Goal: Transaction & Acquisition: Obtain resource

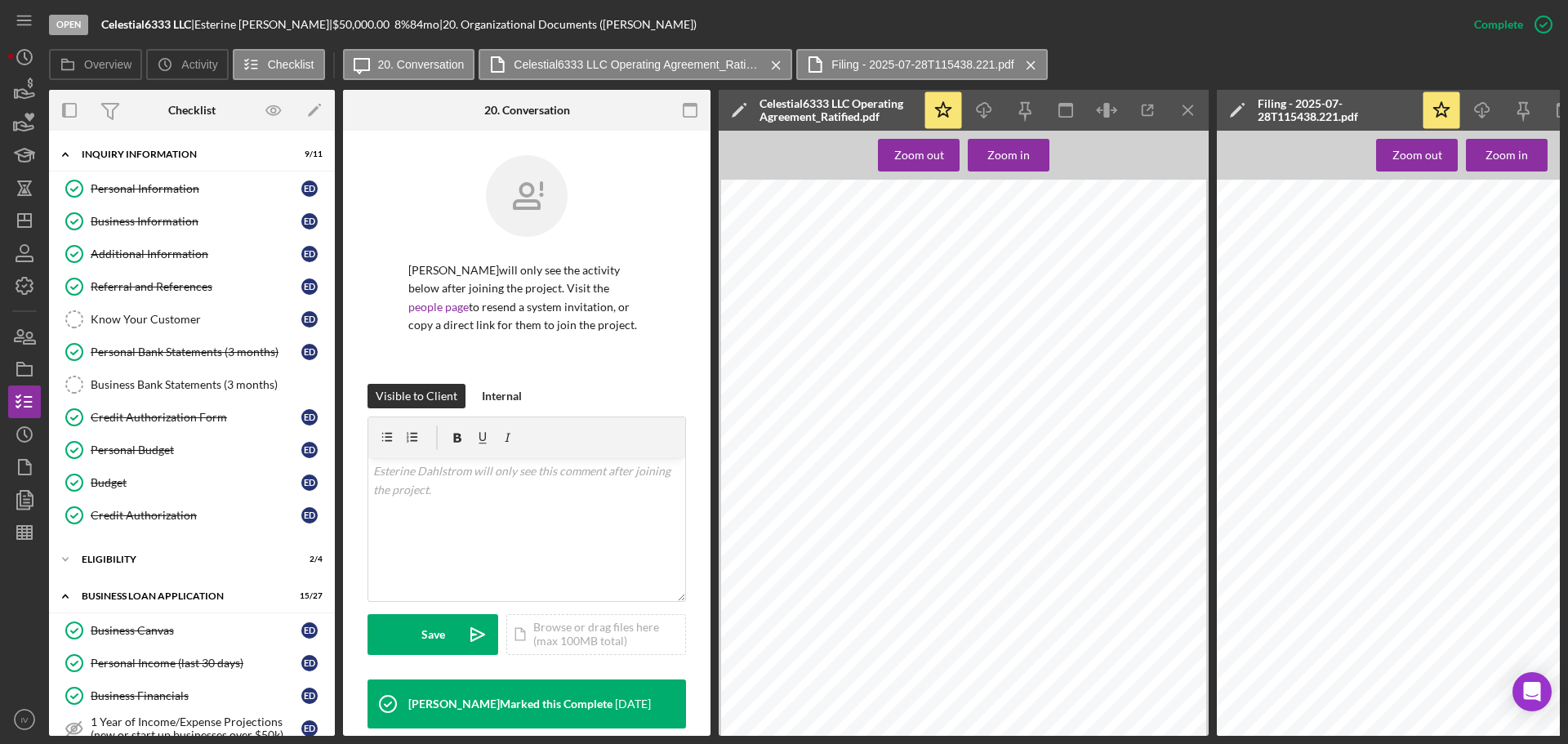
scroll to position [12730, 0]
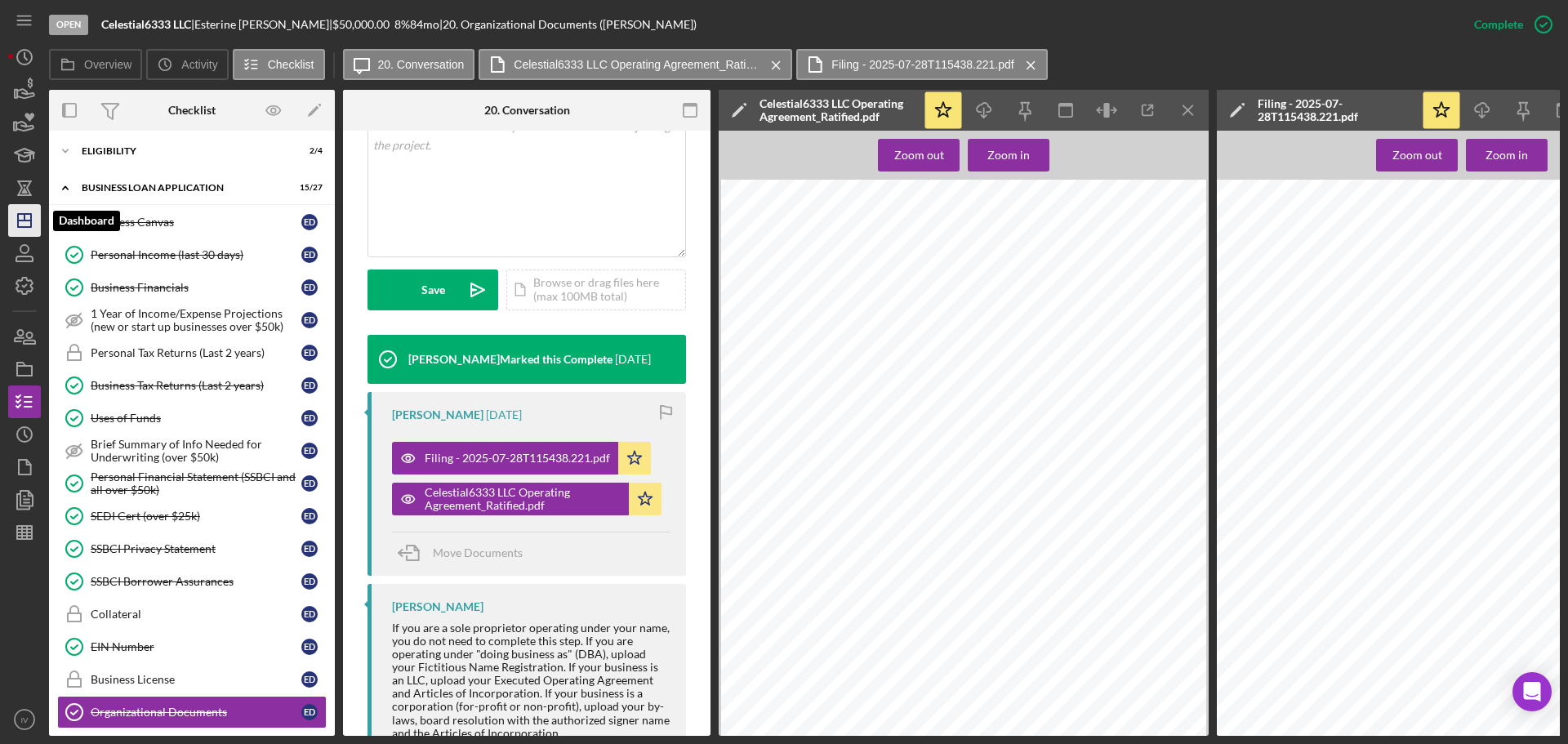
click at [22, 224] on icon "Icon/Dashboard" at bounding box center [24, 220] width 41 height 41
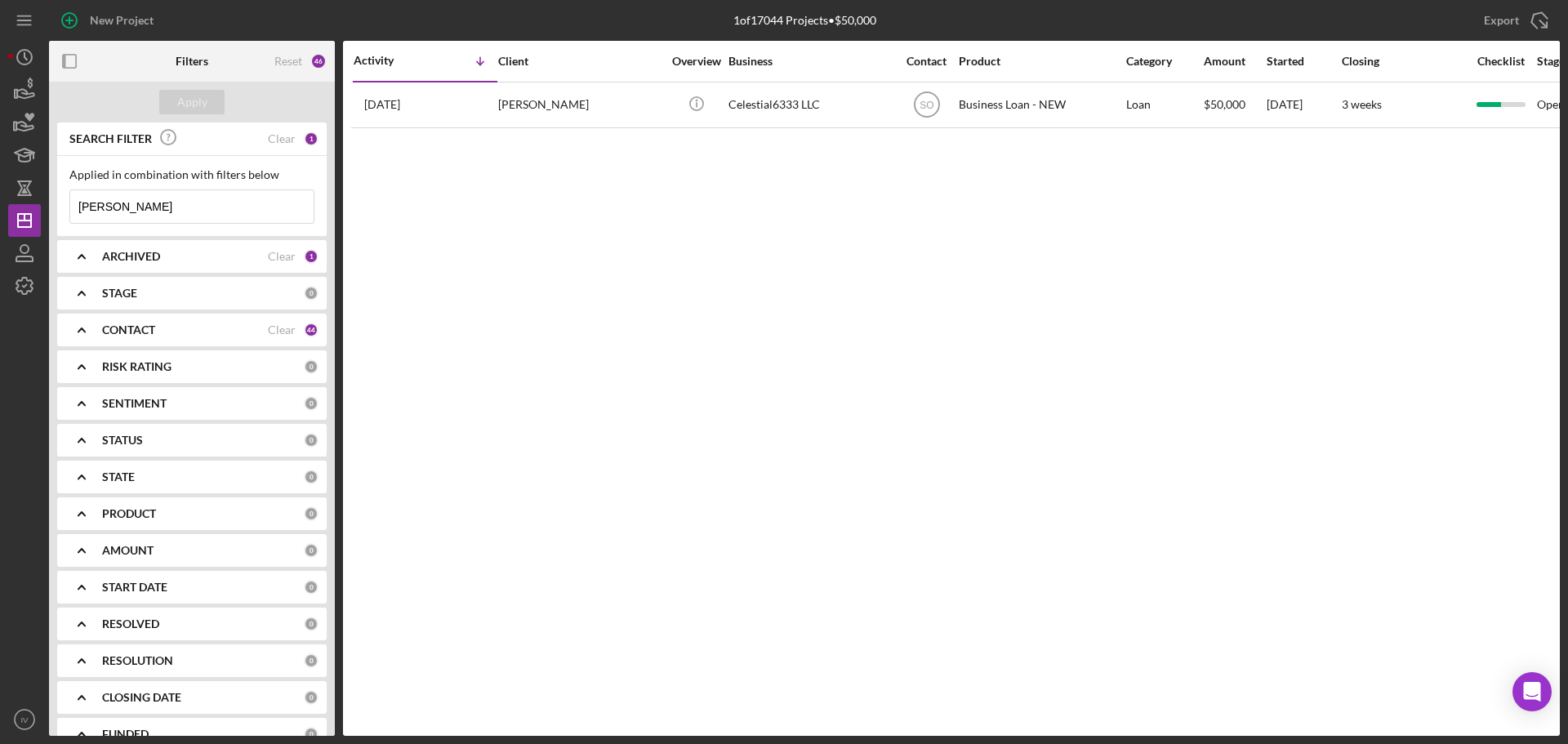
drag, startPoint x: 145, startPoint y: 210, endPoint x: 71, endPoint y: 202, distance: 74.4
click at [71, 202] on input "[PERSON_NAME]" at bounding box center [192, 206] width 243 height 33
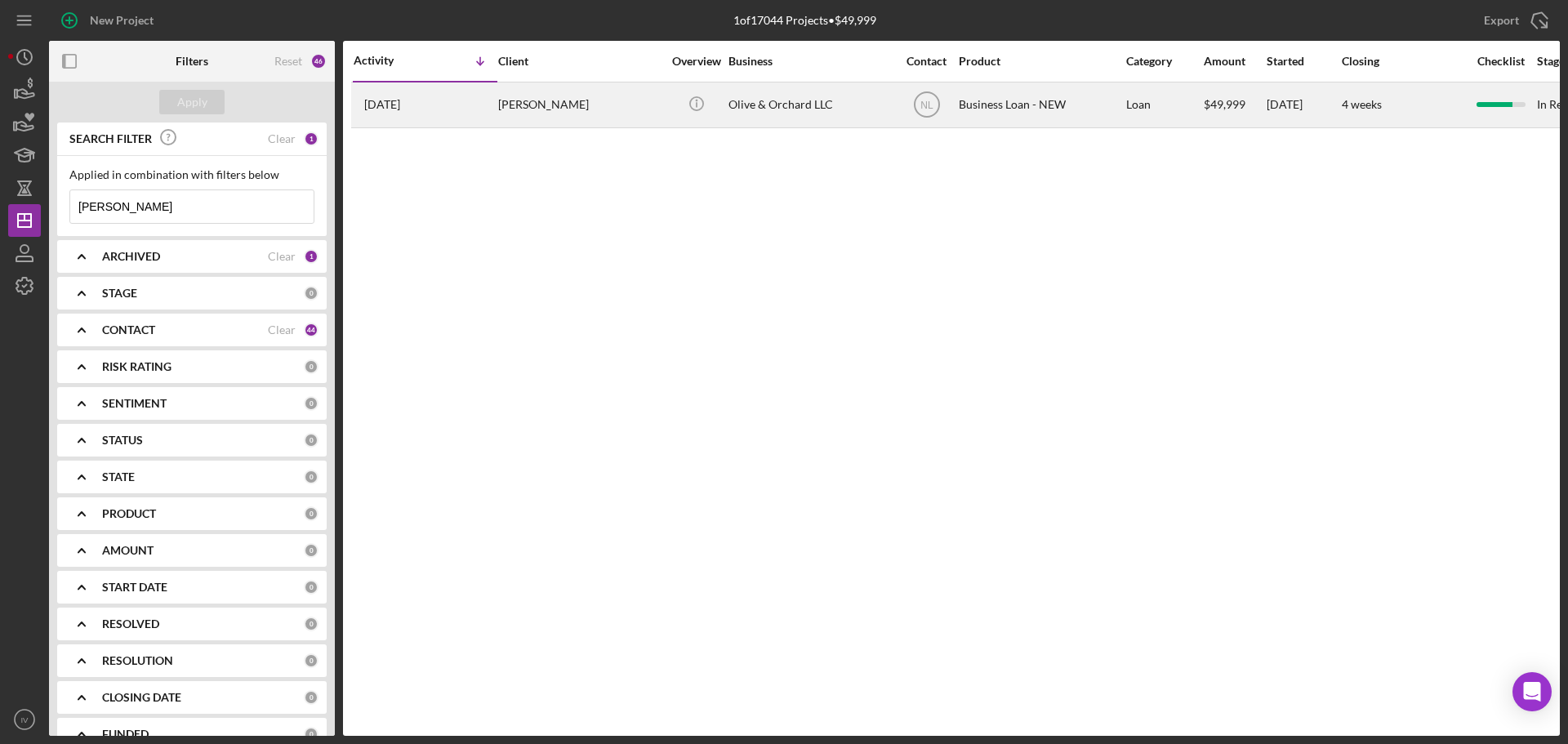
type input "[PERSON_NAME]"
click at [537, 104] on div "[PERSON_NAME]" at bounding box center [579, 104] width 163 height 43
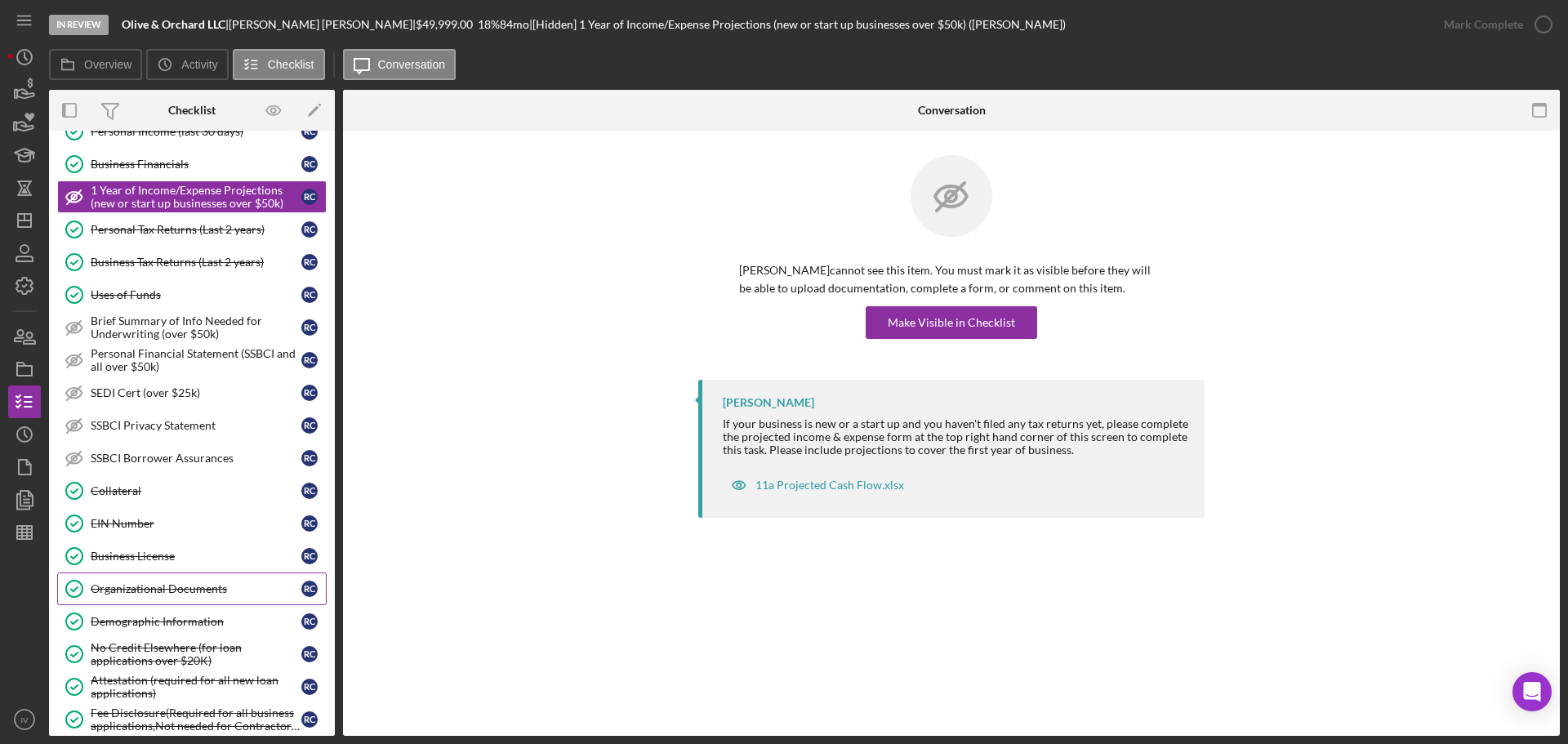
scroll to position [245, 0]
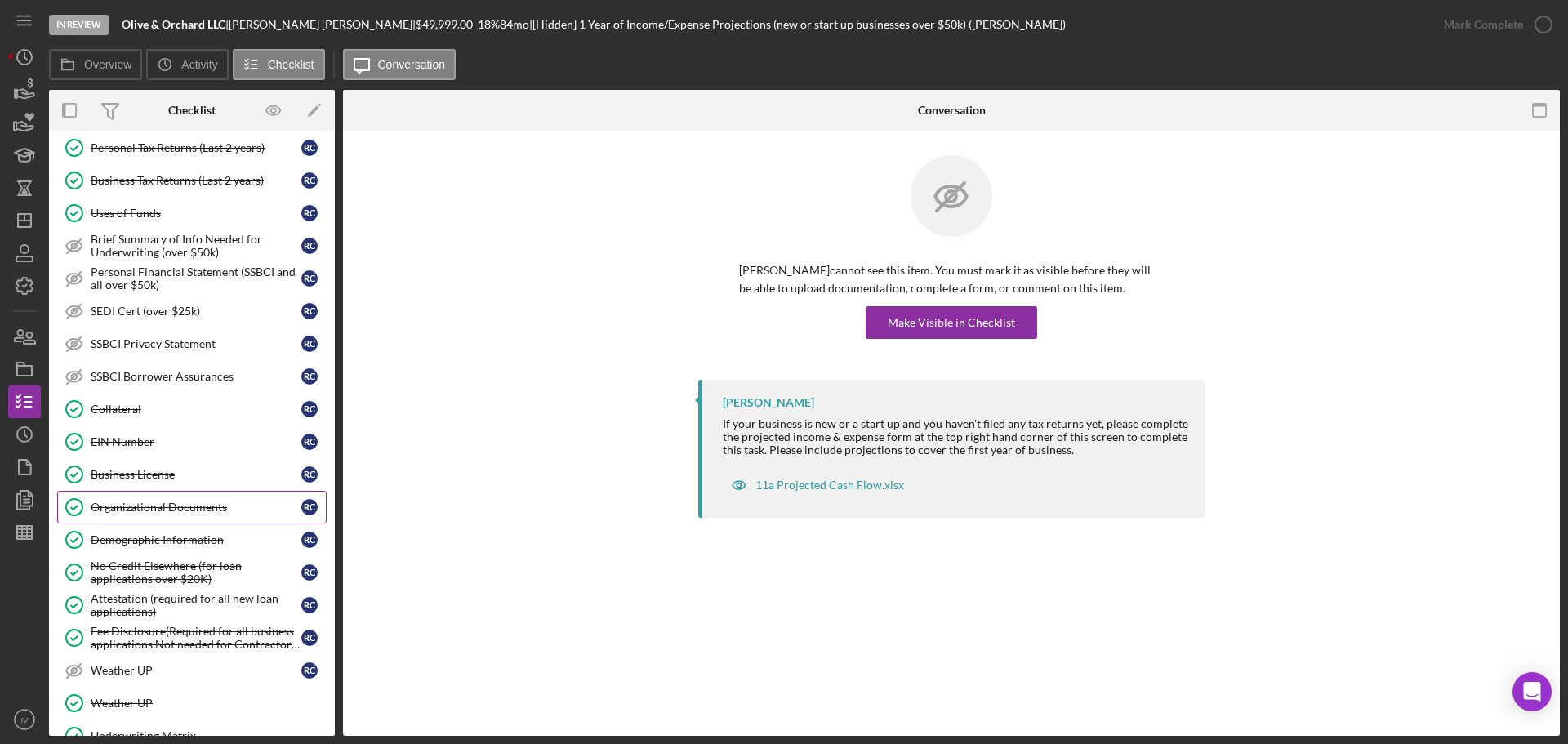
click at [145, 509] on div "Organizational Documents" at bounding box center [195, 507] width 211 height 13
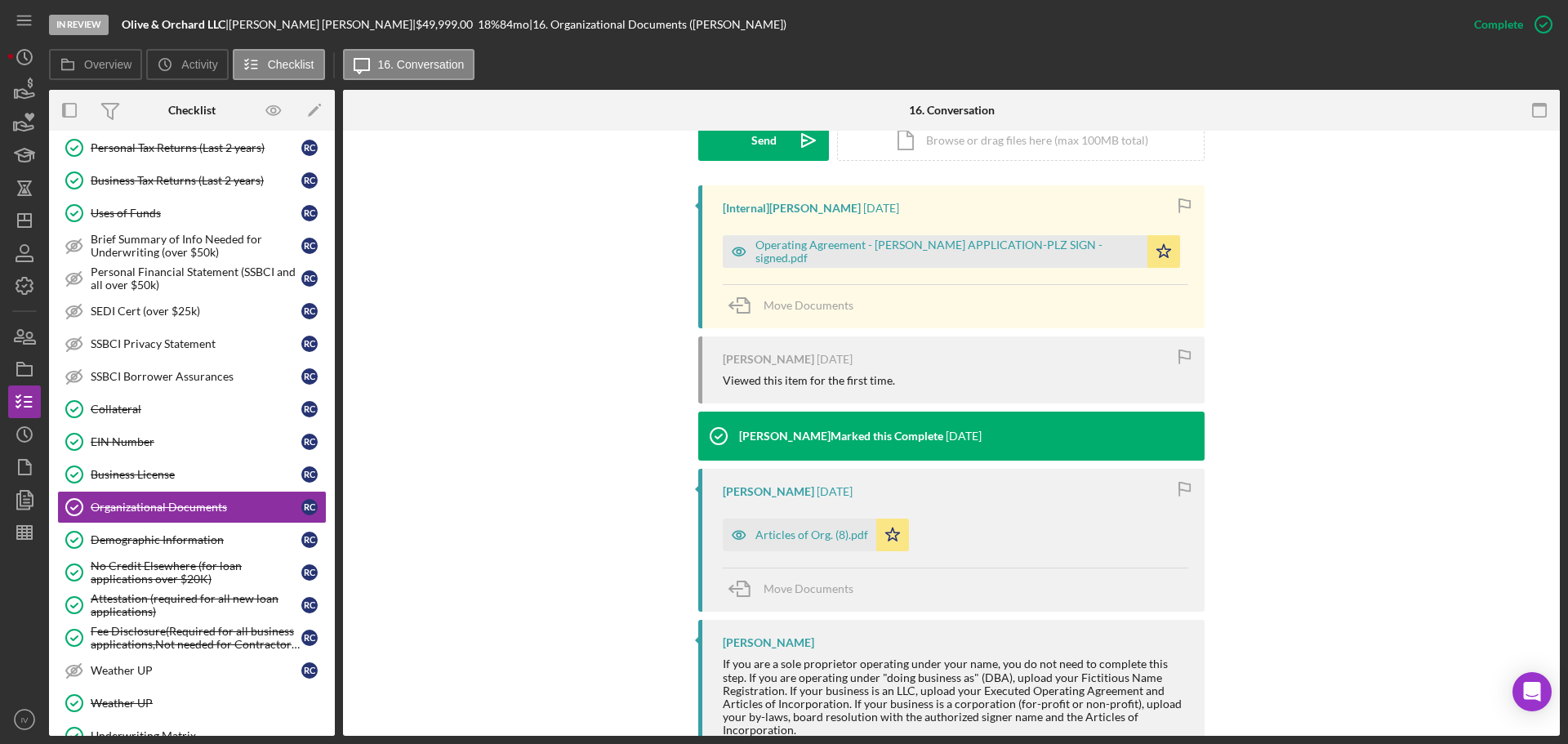
scroll to position [544, 0]
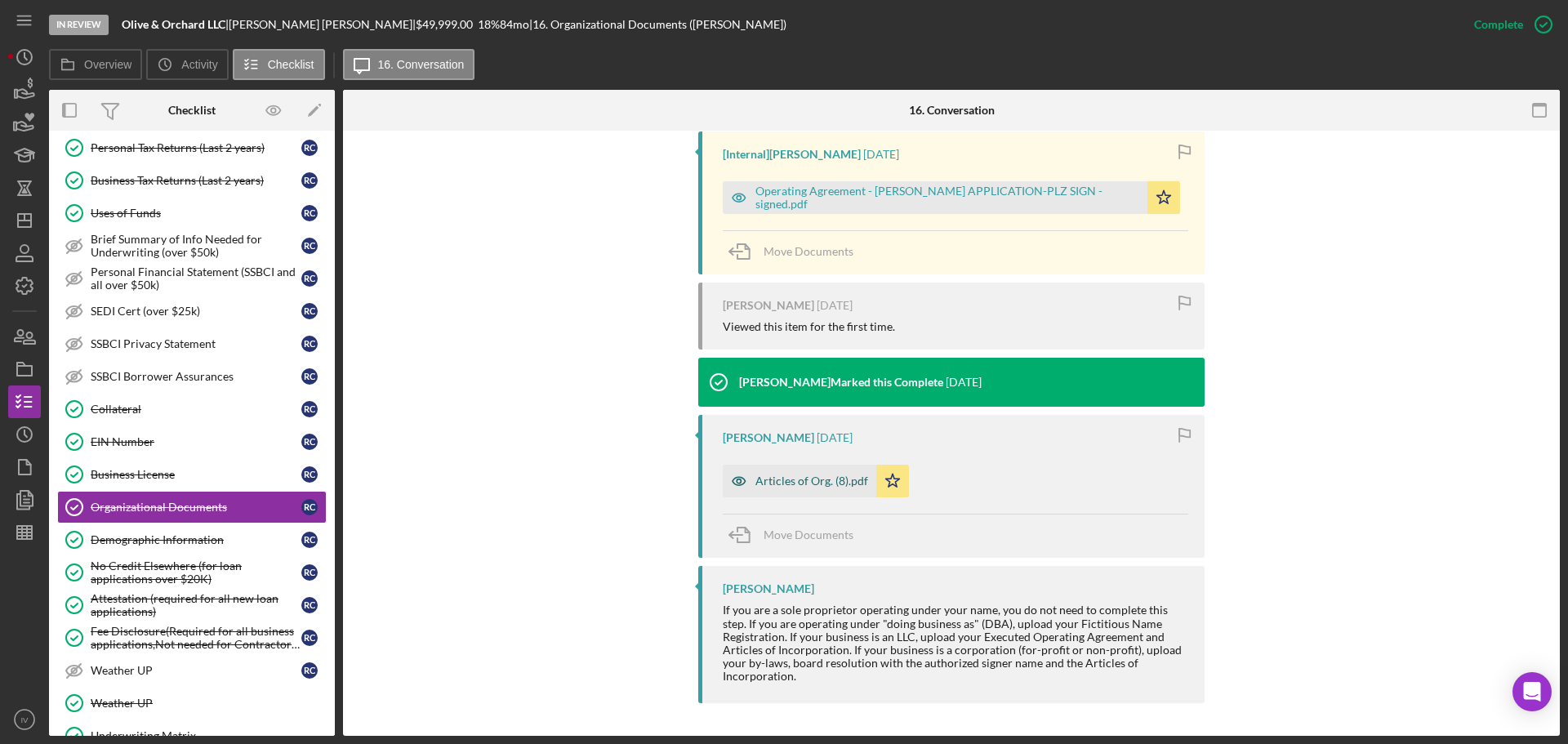
click at [808, 479] on div "Articles of Org. (8).pdf" at bounding box center [811, 481] width 112 height 13
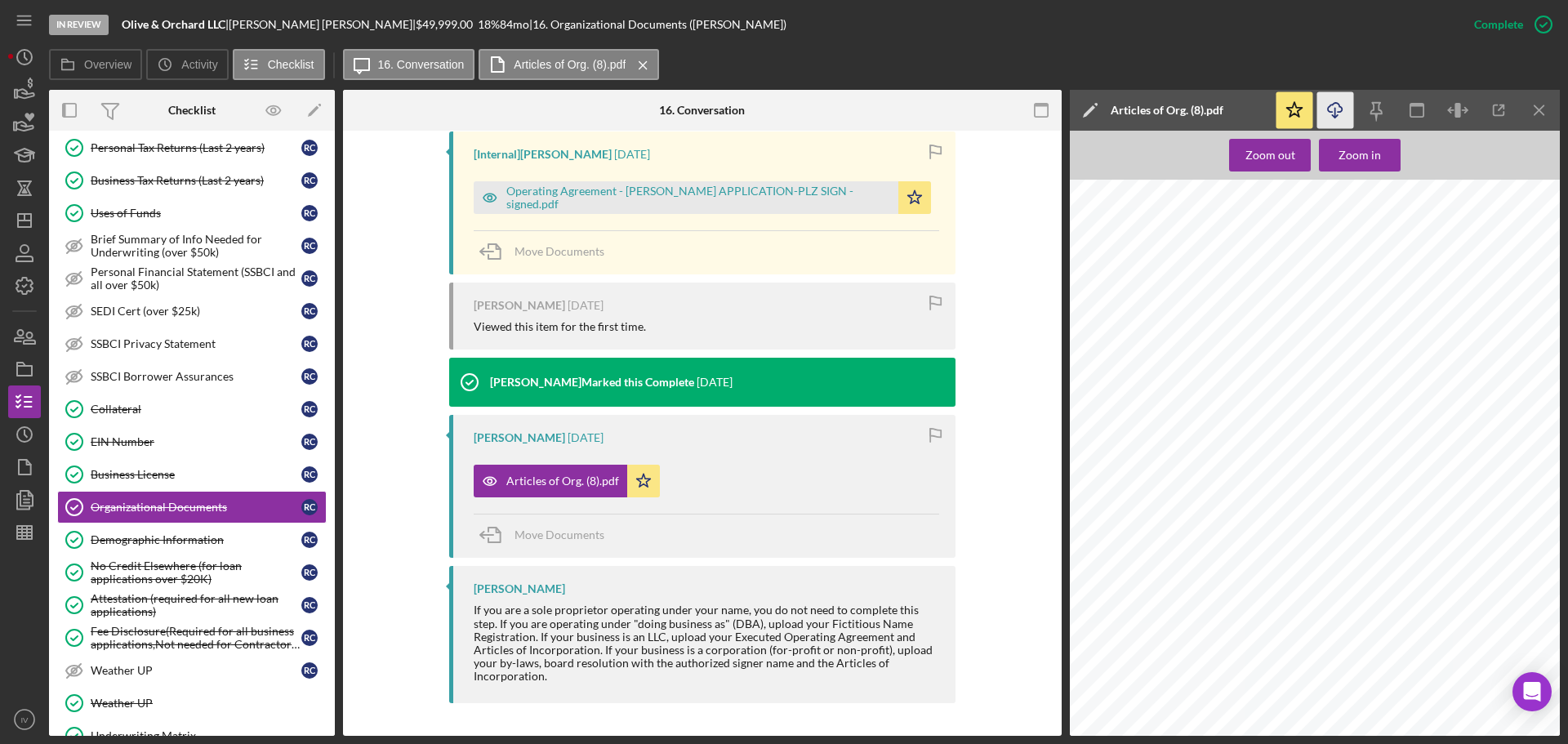
click at [1334, 106] on icon "Icon/Download" at bounding box center [1335, 110] width 37 height 37
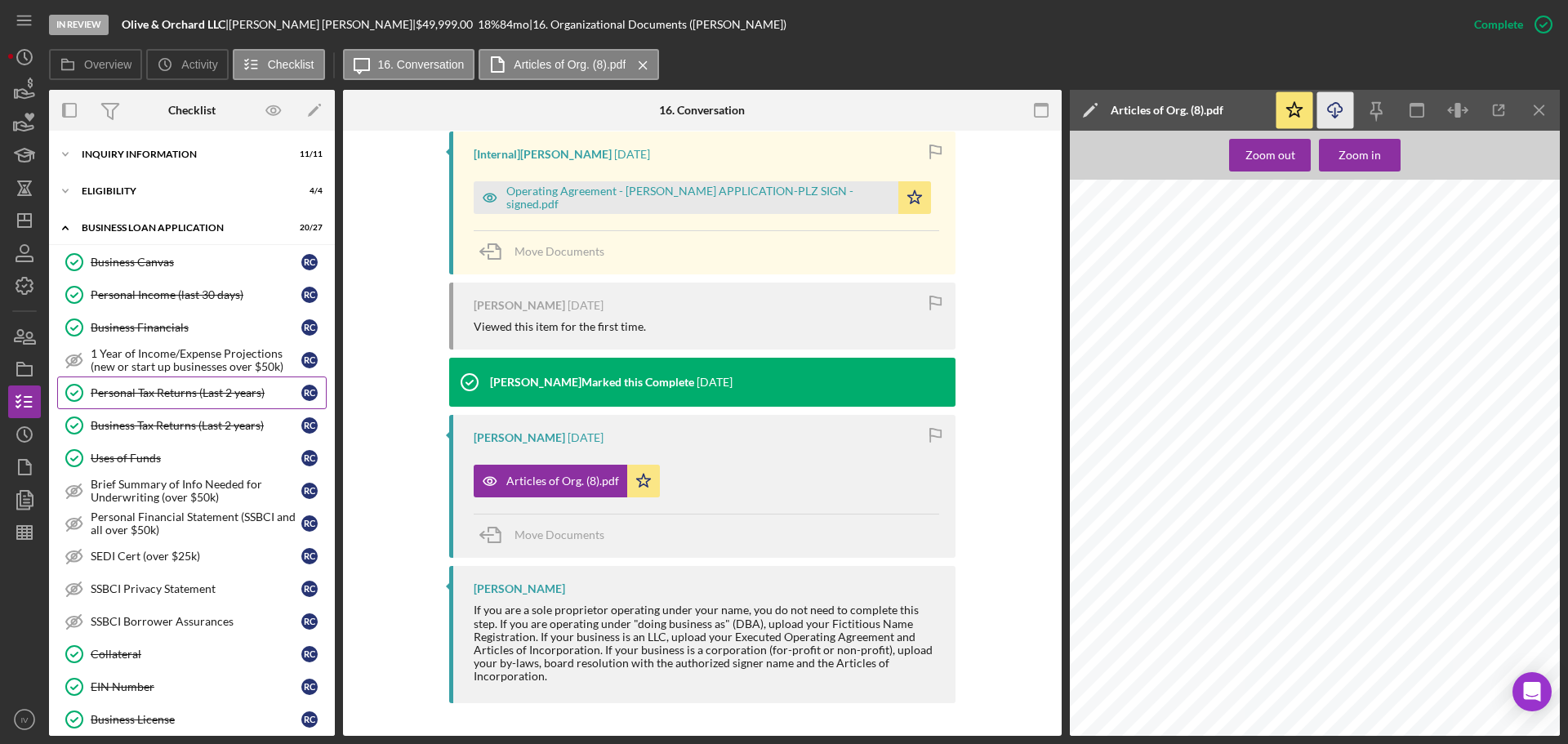
click at [175, 389] on div "Personal Tax Returns (Last 2 years)" at bounding box center [195, 393] width 211 height 13
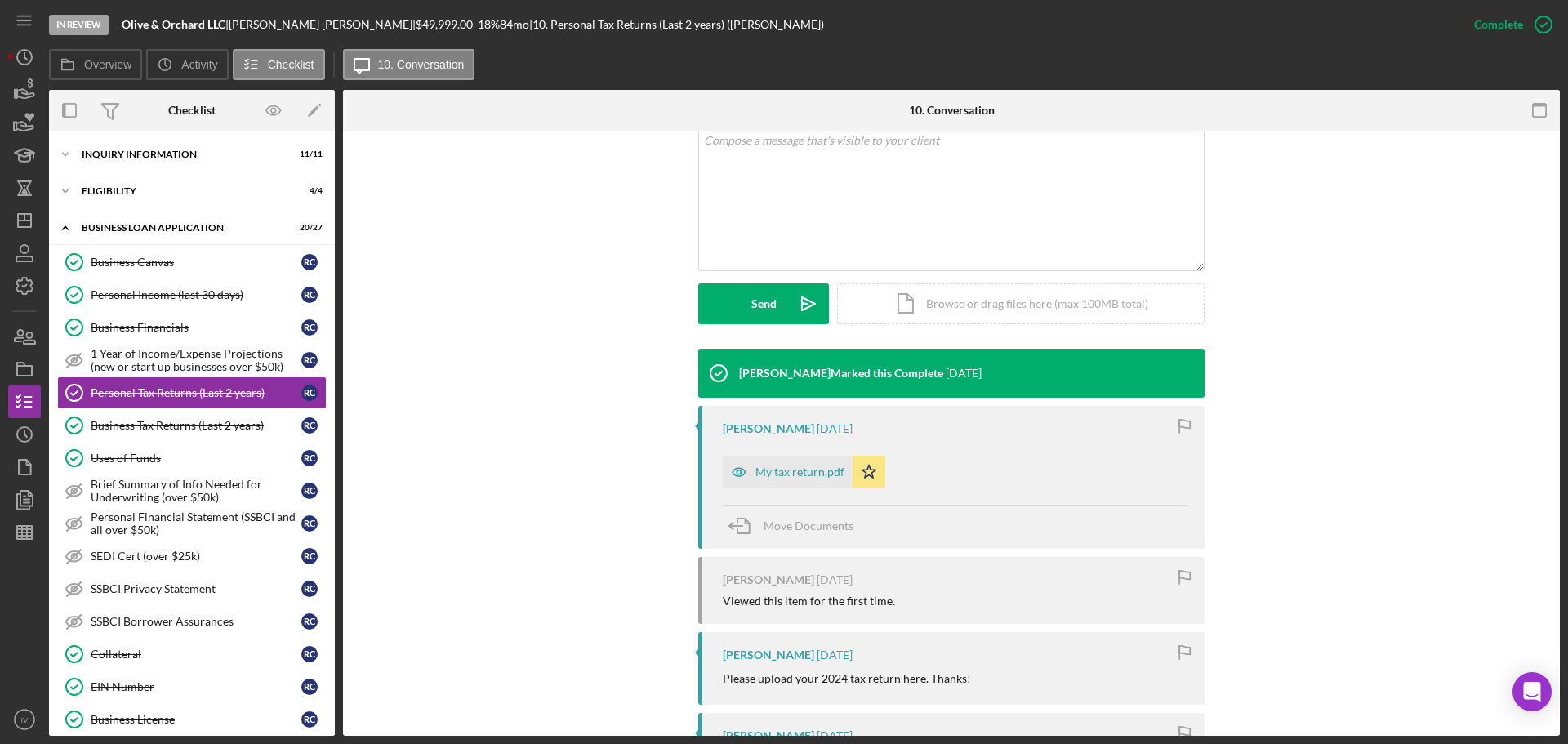
scroll to position [559, 0]
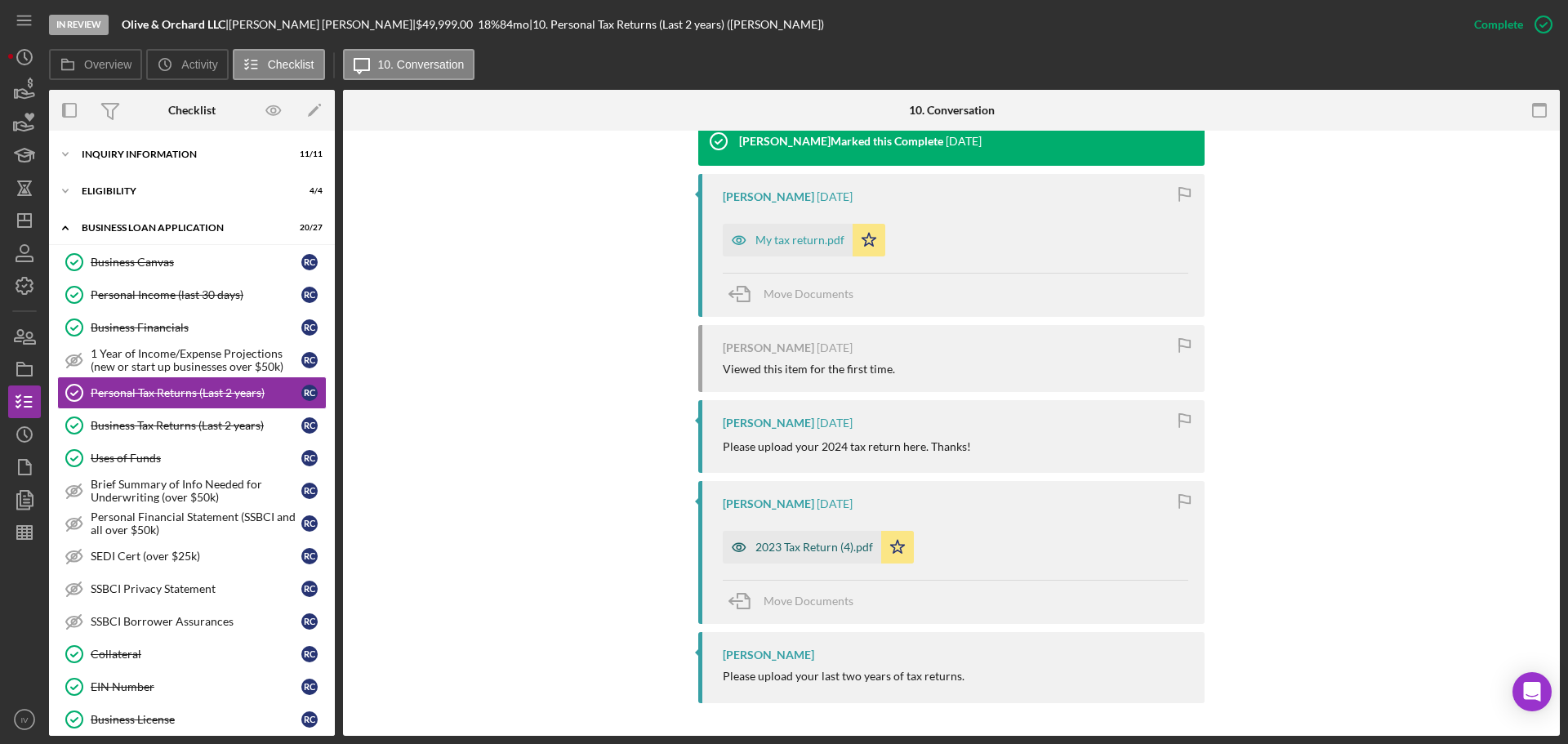
click at [796, 550] on div "2023 Tax Return (4).pdf" at bounding box center [814, 547] width 118 height 13
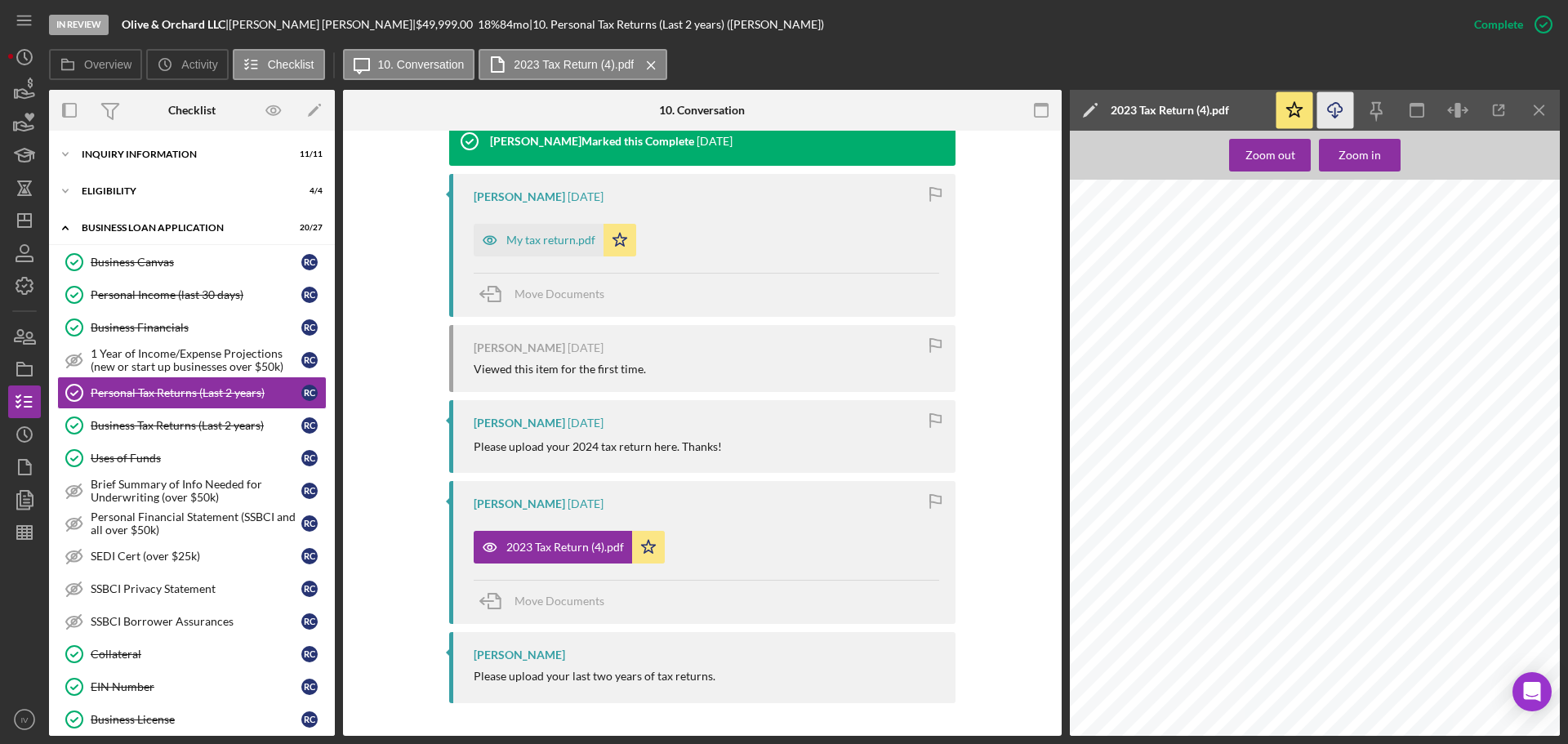
click at [1336, 101] on icon "Icon/Download" at bounding box center [1335, 110] width 37 height 37
click at [1331, 112] on icon "button" at bounding box center [1334, 108] width 14 height 9
